Goal: Information Seeking & Learning: Find specific fact

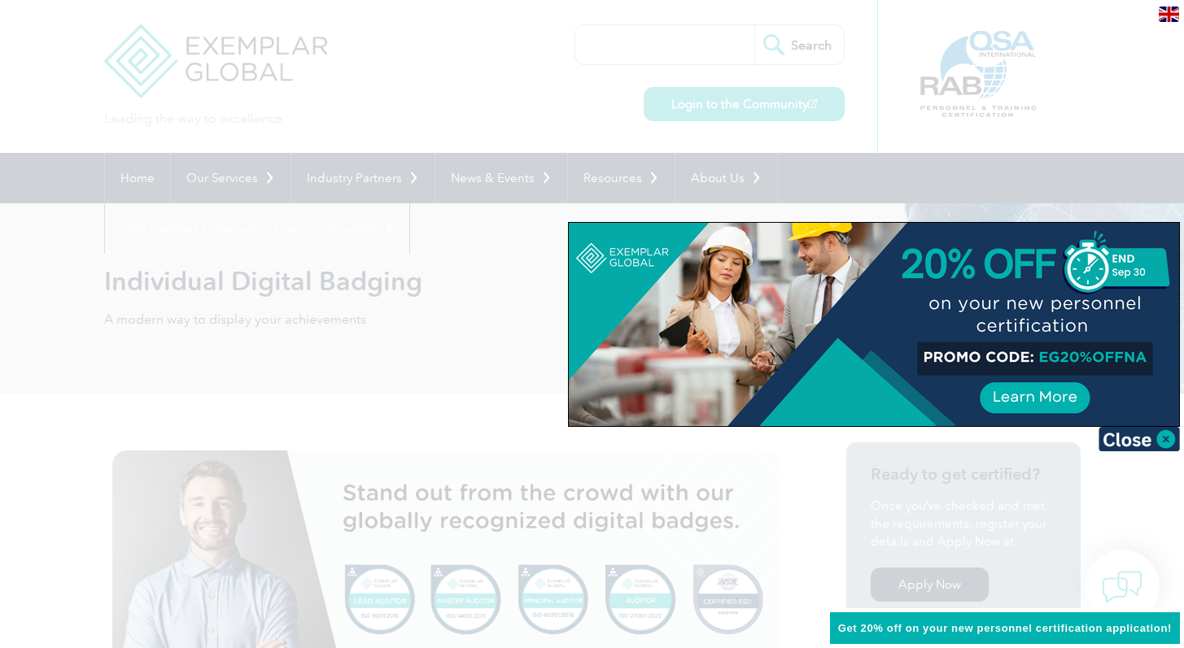
click at [728, 110] on div at bounding box center [592, 324] width 1184 height 648
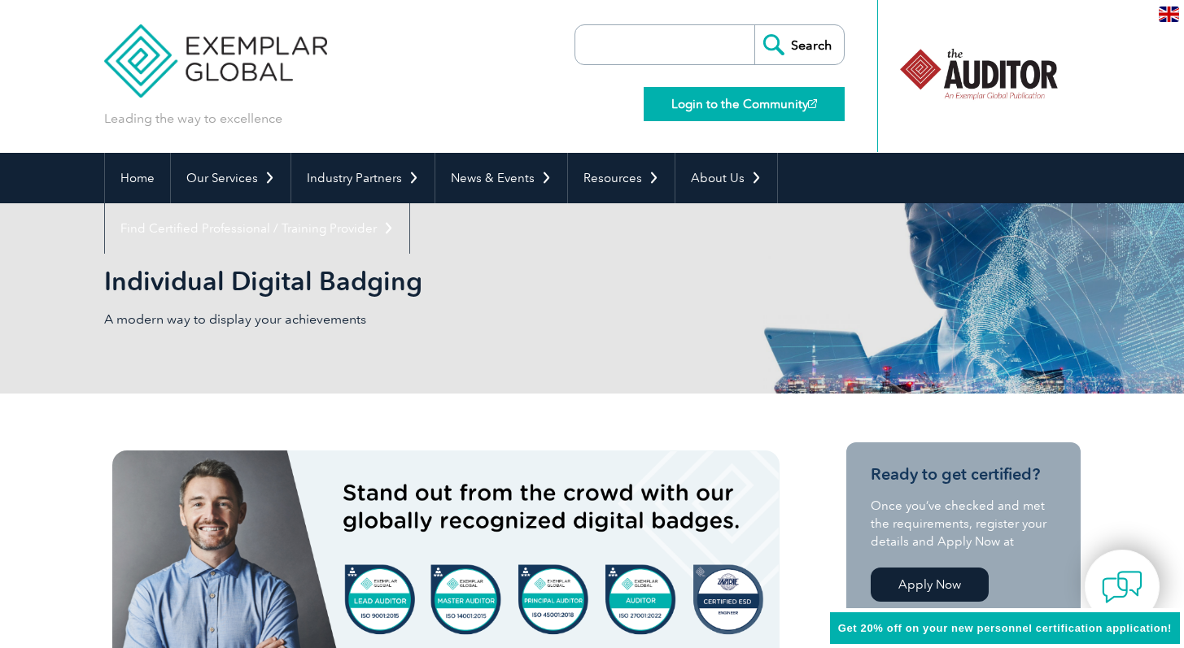
click at [723, 110] on link "Login to the Community" at bounding box center [743, 104] width 201 height 34
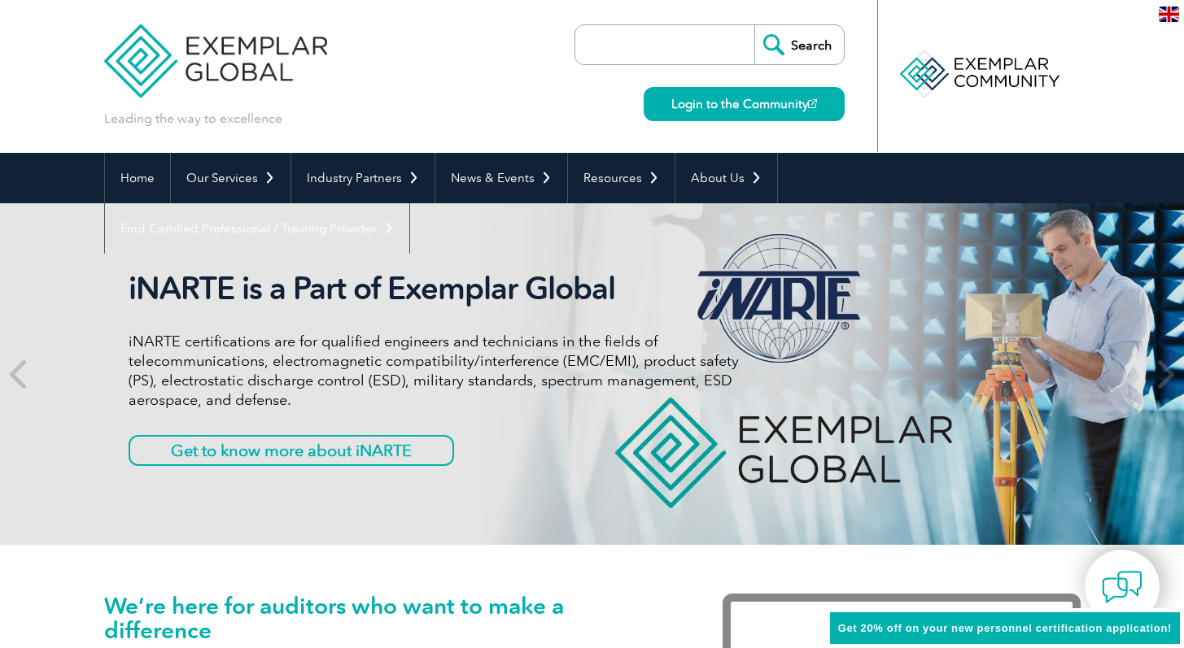
click at [1167, 14] on img at bounding box center [1168, 14] width 20 height 15
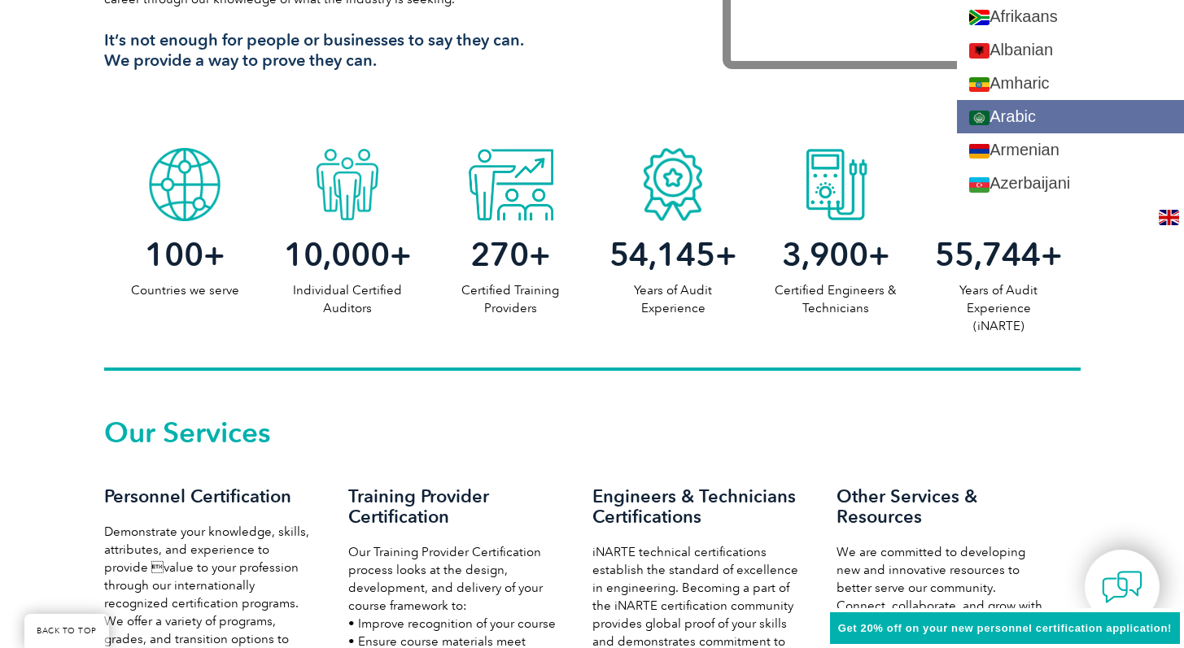
scroll to position [678, 0]
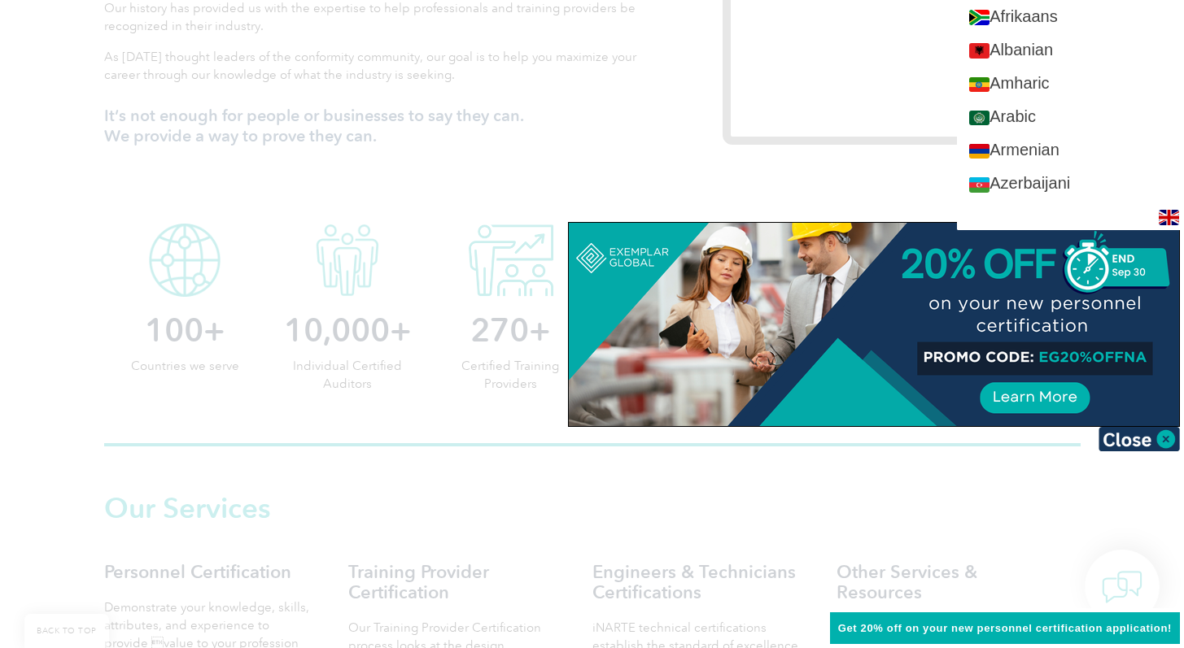
click at [1165, 217] on img at bounding box center [1168, 217] width 20 height 15
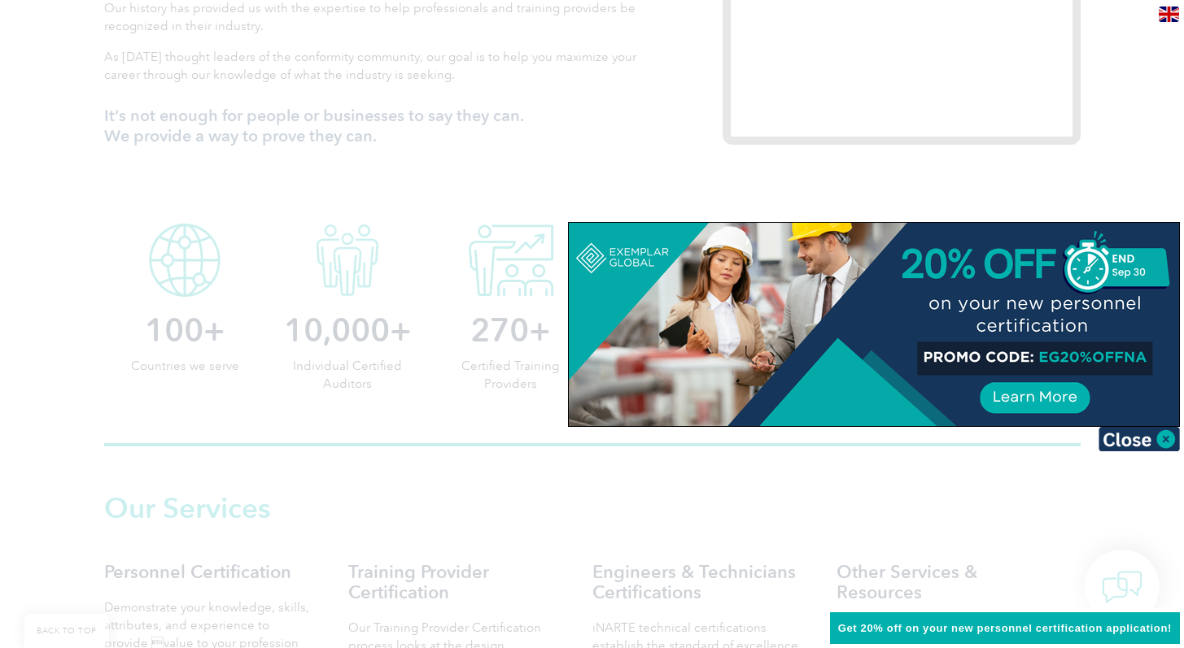
click at [1160, 23] on div "en" at bounding box center [1168, 13] width 30 height 27
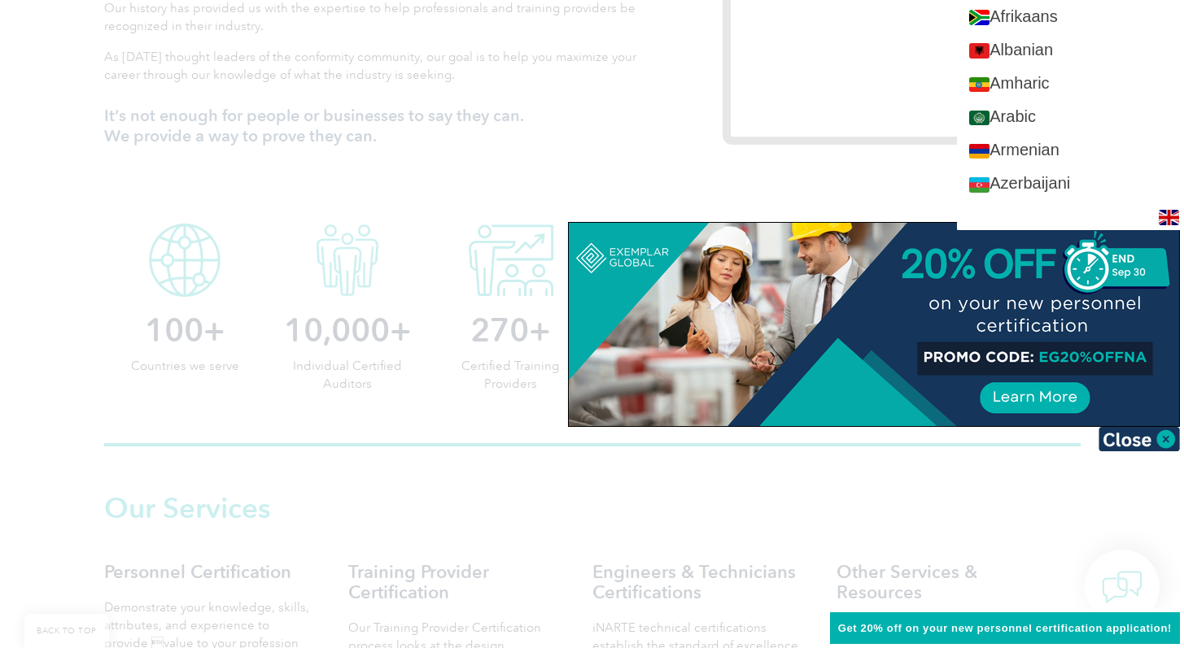
click at [1163, 209] on div "en" at bounding box center [1070, 216] width 227 height 27
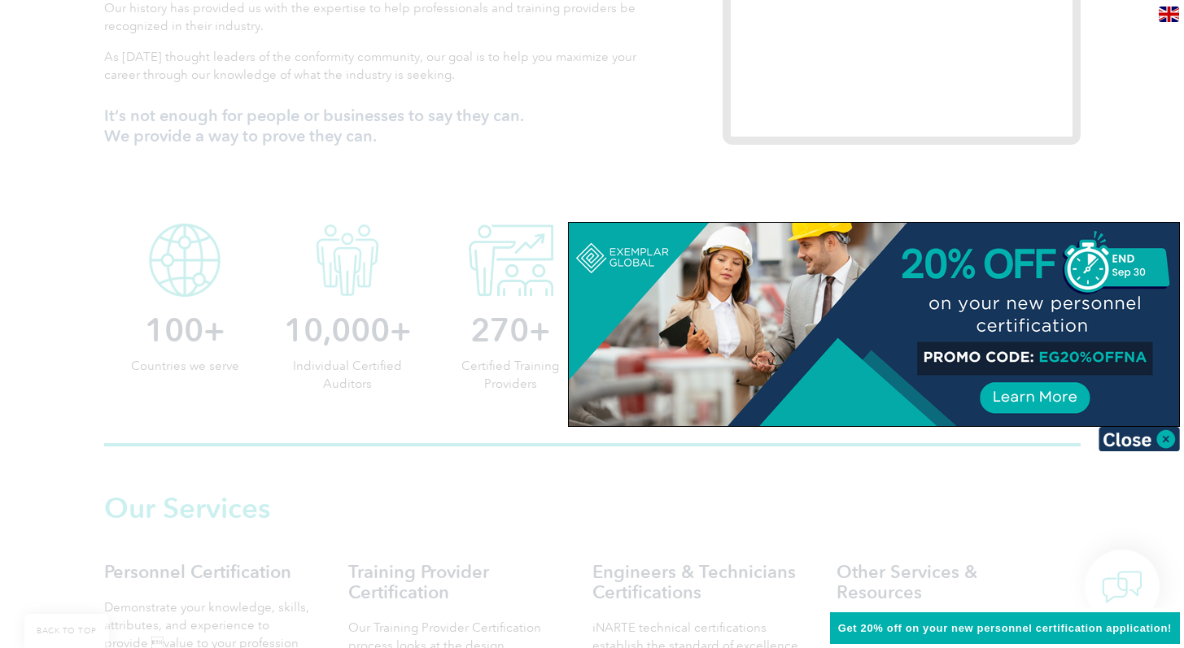
click at [1163, 209] on div at bounding box center [592, 324] width 1184 height 648
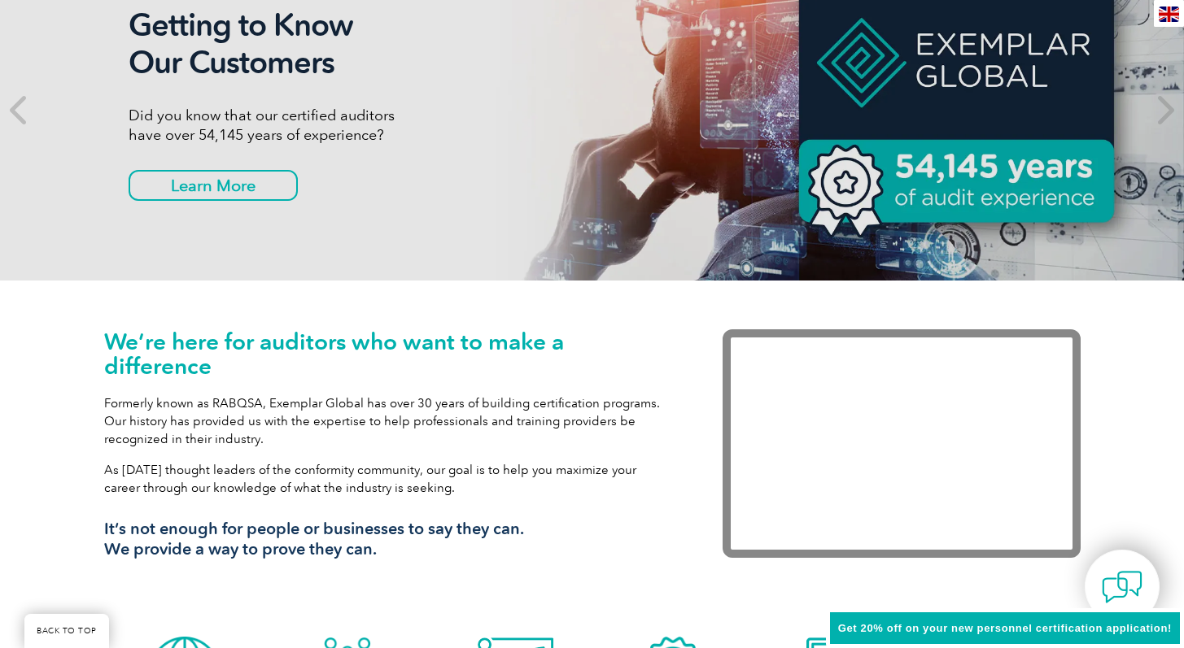
scroll to position [262, 0]
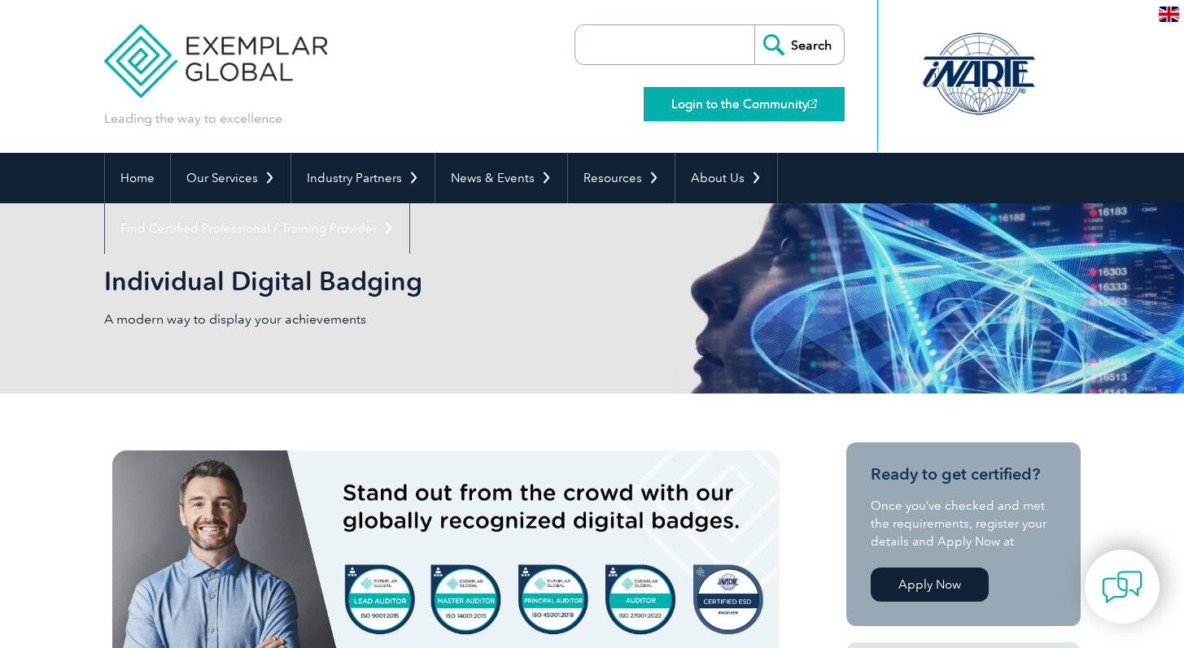
click at [706, 105] on link "Login to the Community" at bounding box center [743, 104] width 201 height 34
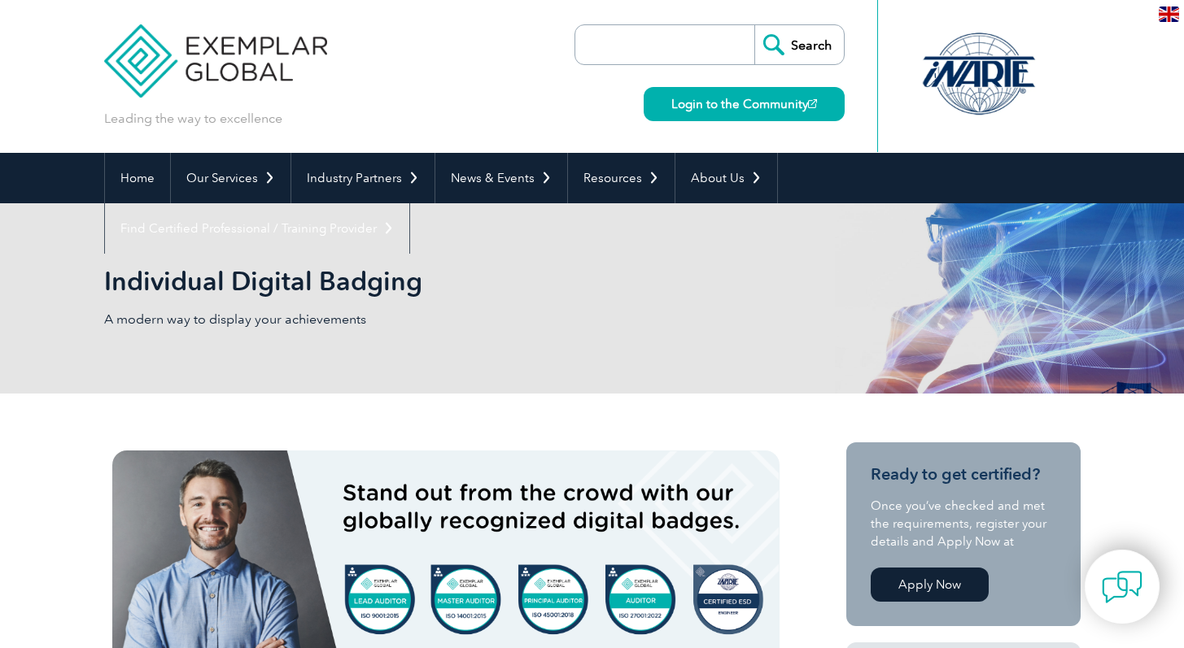
click at [679, 56] on input "search" at bounding box center [668, 44] width 171 height 39
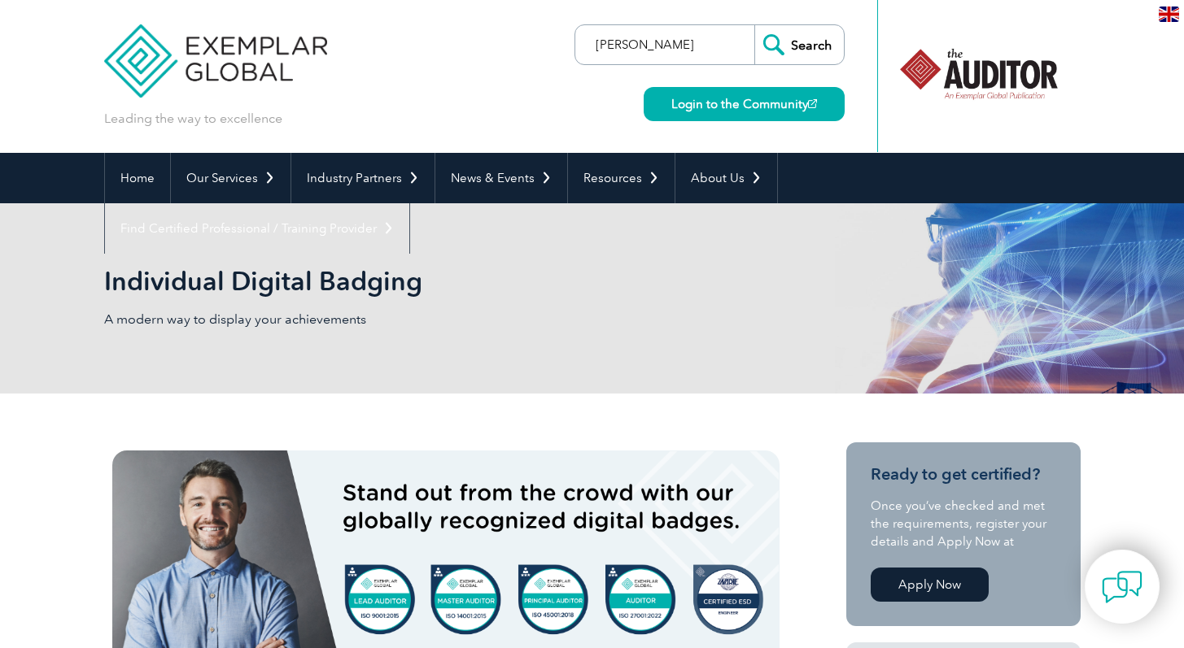
type input "erich vinicus schramm"
click at [817, 41] on input "Search" at bounding box center [798, 44] width 89 height 39
